Goal: Transaction & Acquisition: Book appointment/travel/reservation

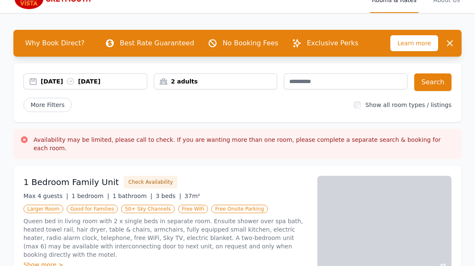
scroll to position [15, 0]
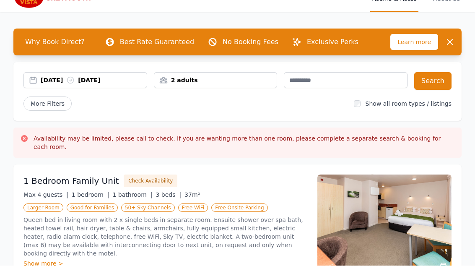
click at [96, 80] on div "11 Feb 2026 14 Feb 2026" at bounding box center [94, 80] width 106 height 8
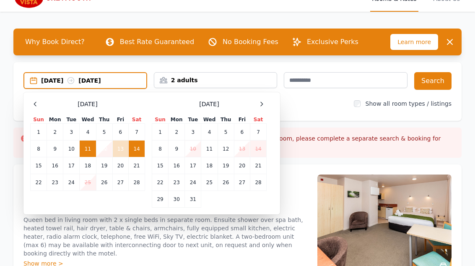
click at [104, 151] on td "12" at bounding box center [104, 148] width 16 height 17
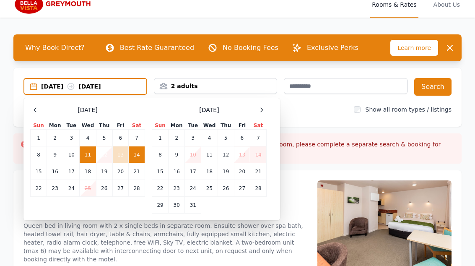
scroll to position [7, 0]
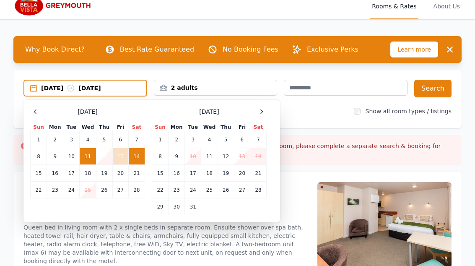
click at [38, 112] on icon at bounding box center [35, 112] width 7 height 7
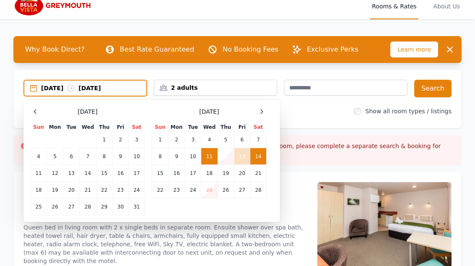
click at [46, 89] on div "11 Feb 2026 14 Feb 2026" at bounding box center [93, 88] width 105 height 8
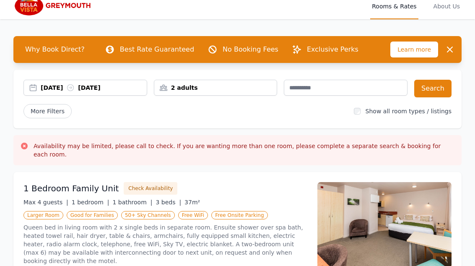
click at [64, 90] on div "11 Feb 2026 14 Feb 2026" at bounding box center [94, 87] width 106 height 8
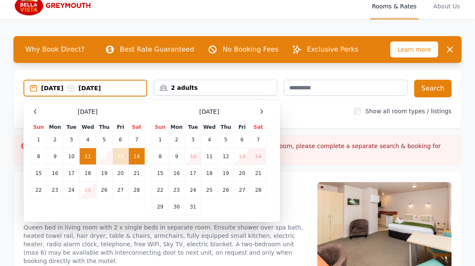
click at [91, 156] on td "11" at bounding box center [88, 156] width 16 height 17
click at [93, 88] on div "11 Feb 2026 --" at bounding box center [93, 88] width 105 height 8
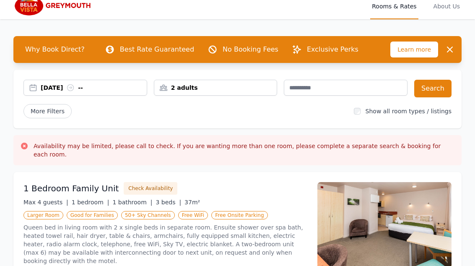
click at [74, 87] on icon at bounding box center [70, 88] width 6 height 6
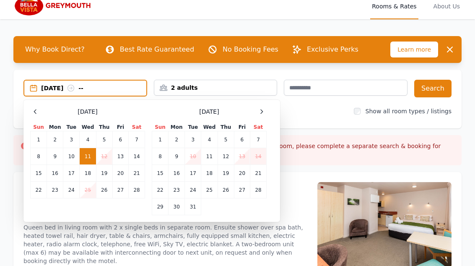
click at [130, 88] on div "11 Feb 2026 --" at bounding box center [93, 88] width 105 height 8
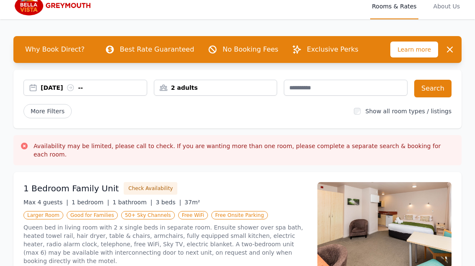
click at [435, 92] on button "Search" at bounding box center [432, 89] width 37 height 18
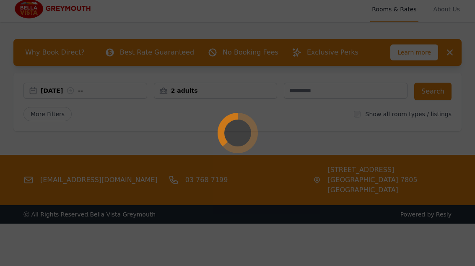
scroll to position [0, 0]
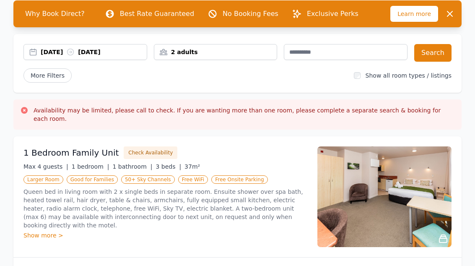
scroll to position [43, 0]
click at [54, 78] on span "More Filters" at bounding box center [47, 76] width 48 height 14
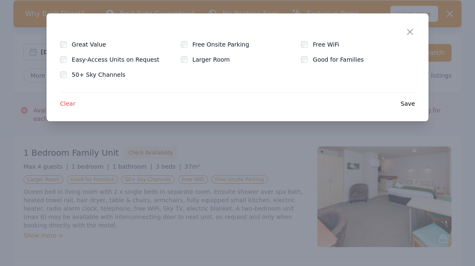
click at [71, 106] on span "Clear" at bounding box center [68, 103] width 16 height 8
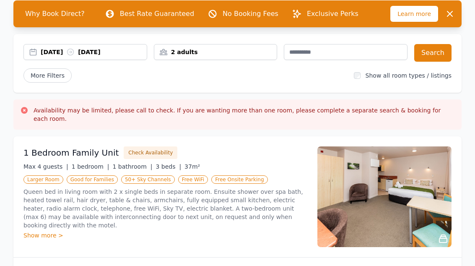
click at [105, 55] on div "11 Feb 2026 14 Feb 2026" at bounding box center [94, 52] width 106 height 8
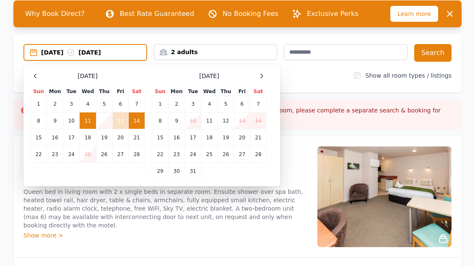
click at [122, 123] on td "13" at bounding box center [120, 120] width 16 height 17
click at [90, 122] on td "11" at bounding box center [88, 120] width 16 height 17
click at [40, 53] on div "11 Feb 2026 --" at bounding box center [85, 52] width 122 height 8
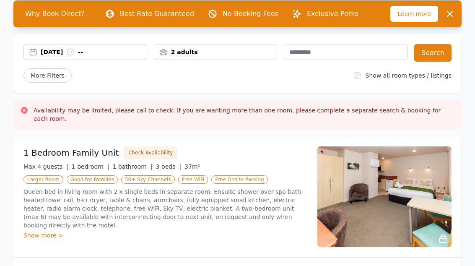
click at [90, 54] on div "11 Feb 2026 --" at bounding box center [94, 52] width 106 height 8
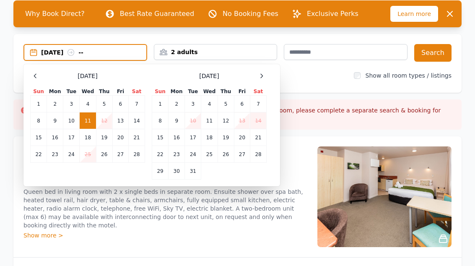
click at [122, 53] on div "11 Feb 2026 --" at bounding box center [93, 52] width 105 height 8
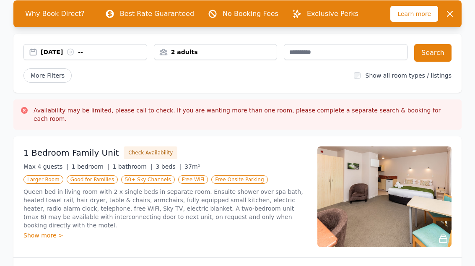
click at [75, 54] on icon at bounding box center [70, 52] width 8 height 8
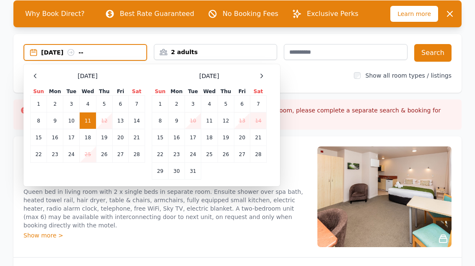
click at [107, 122] on td "12" at bounding box center [104, 120] width 16 height 17
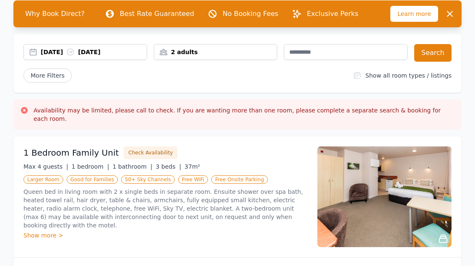
click at [434, 52] on button "Search" at bounding box center [432, 53] width 37 height 18
